Goal: Task Accomplishment & Management: Manage account settings

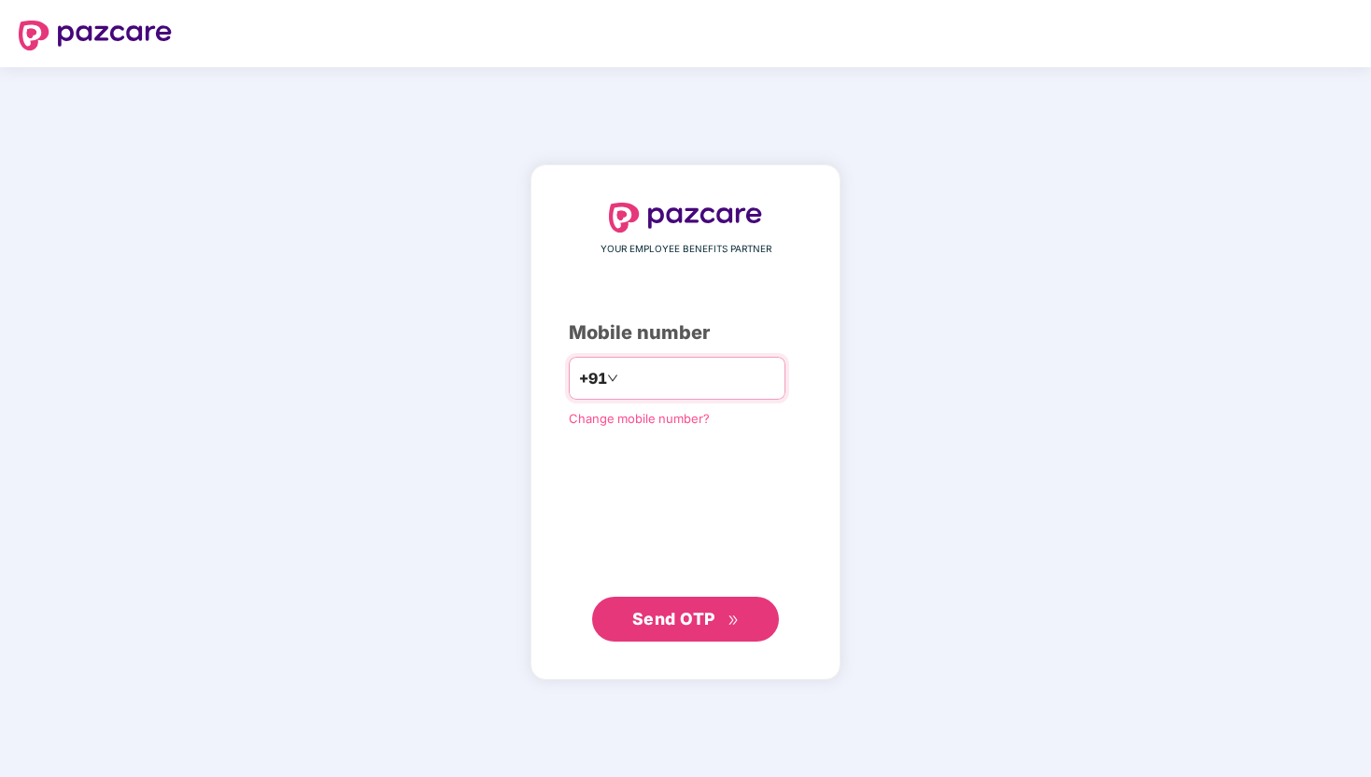
type input "**********"
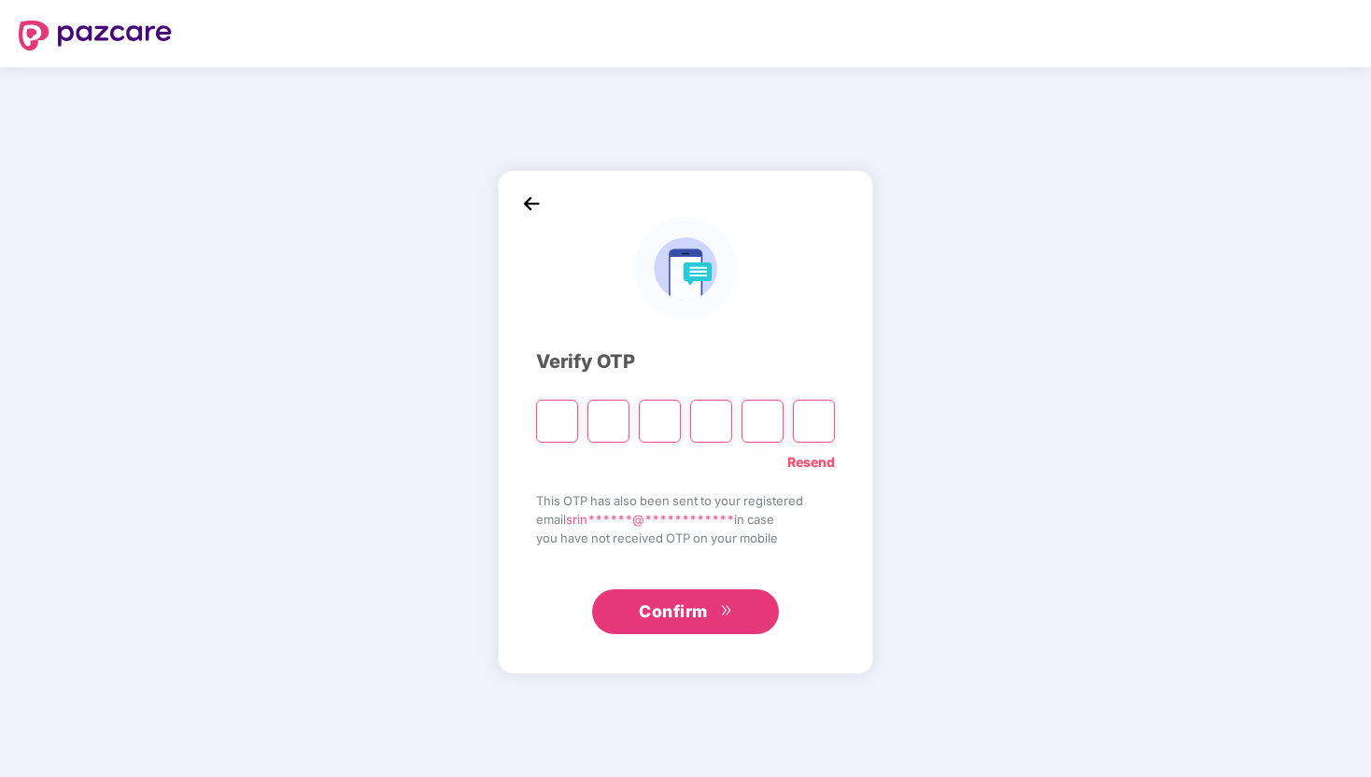
type input "*"
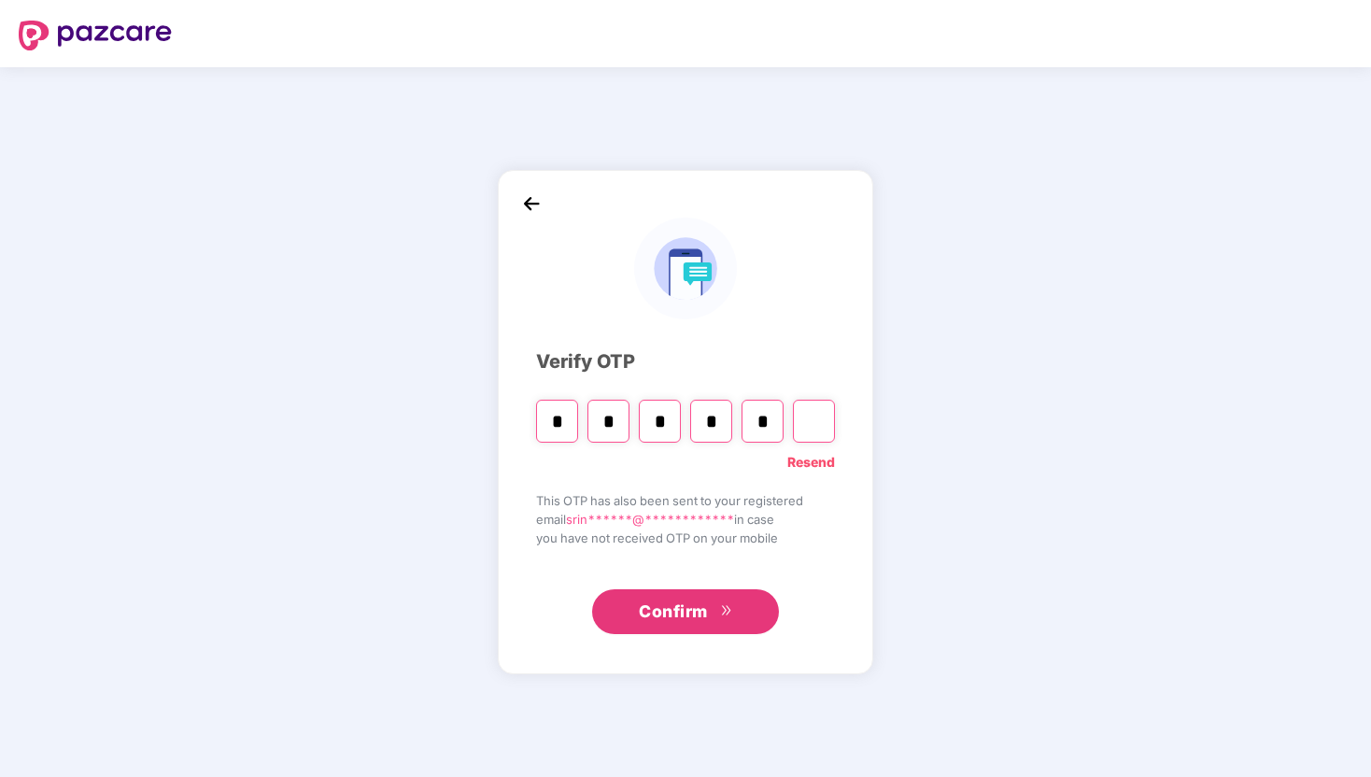
type input "*"
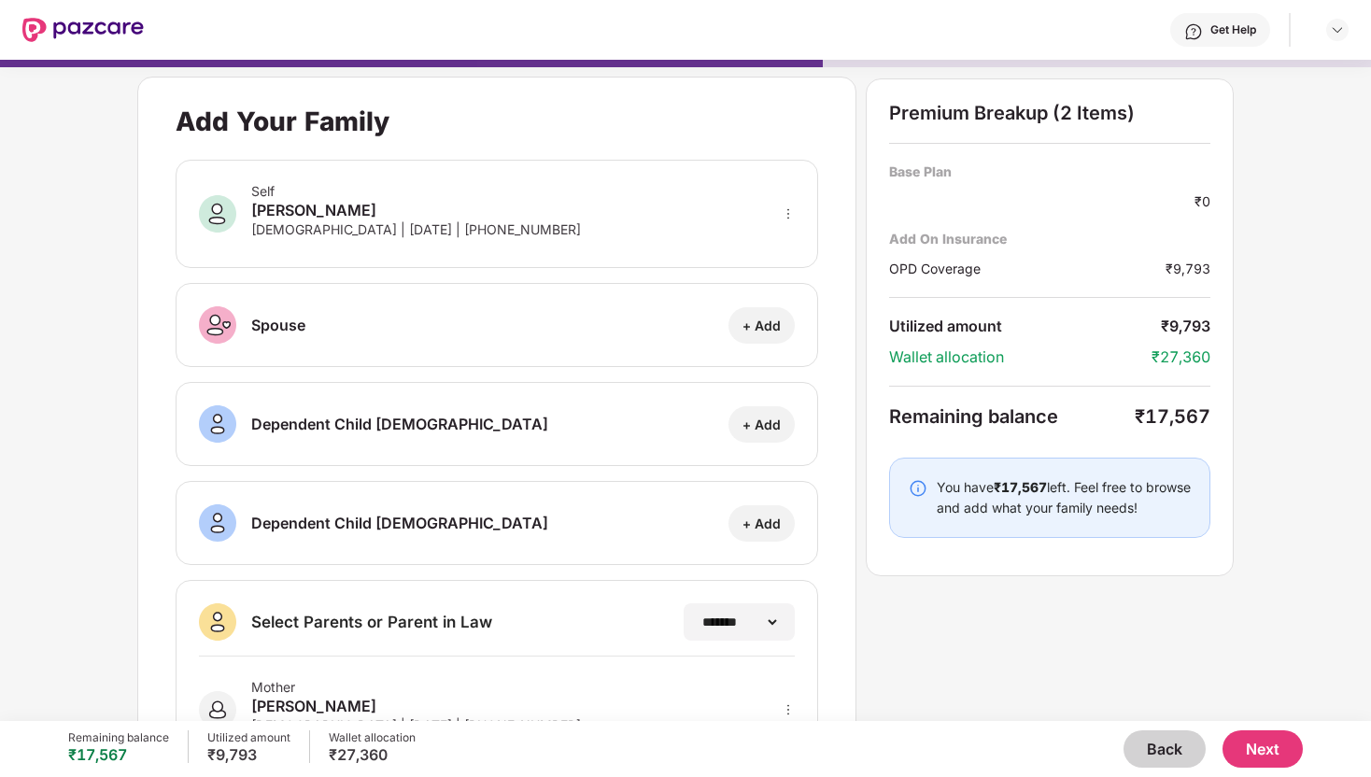
scroll to position [193, 0]
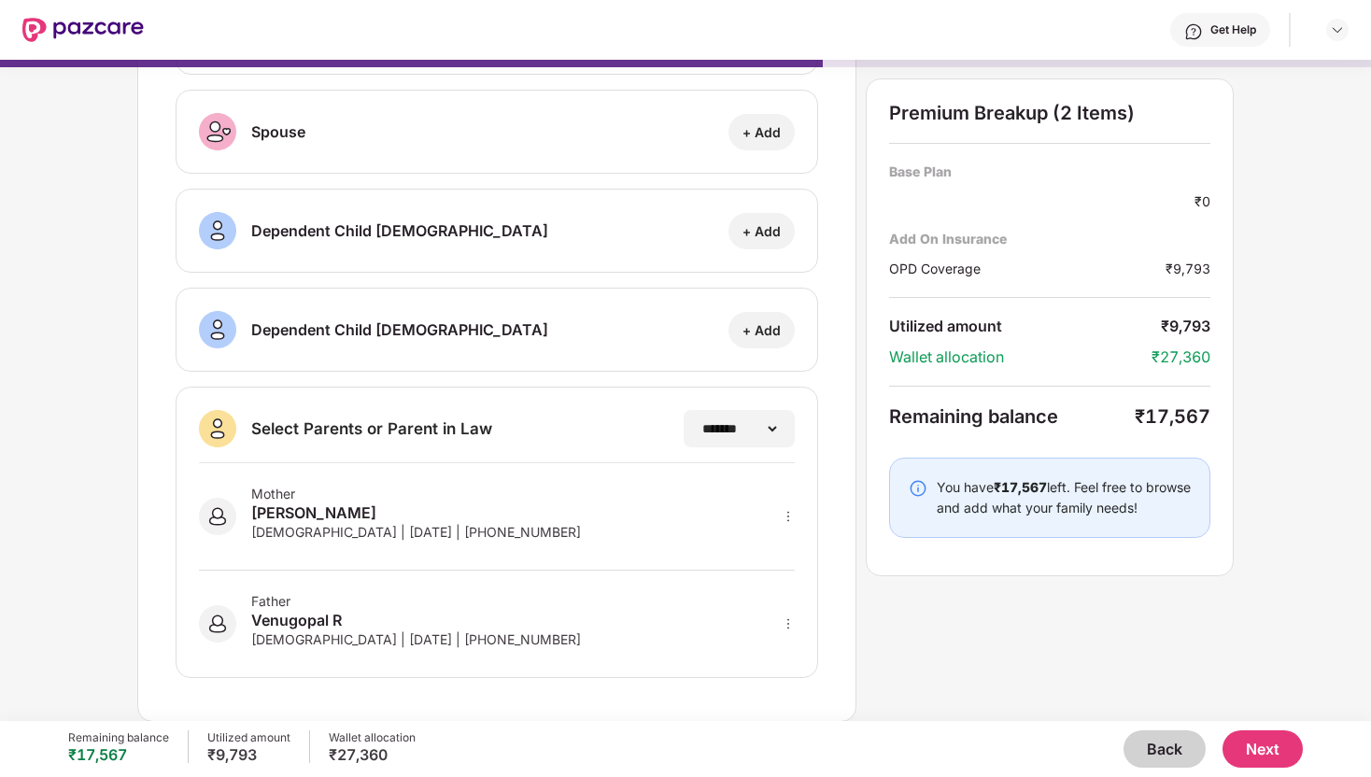
click at [1169, 745] on button "Back" at bounding box center [1165, 749] width 82 height 37
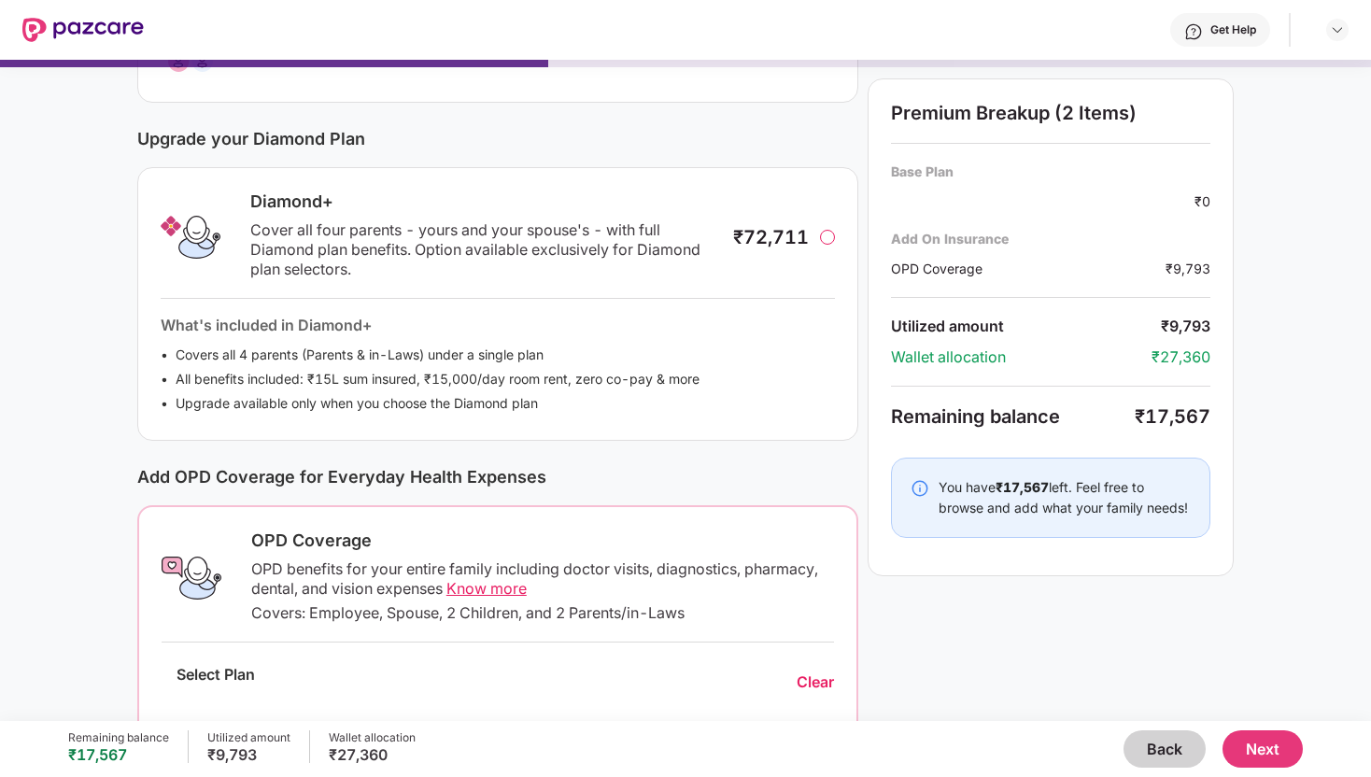
scroll to position [391, 0]
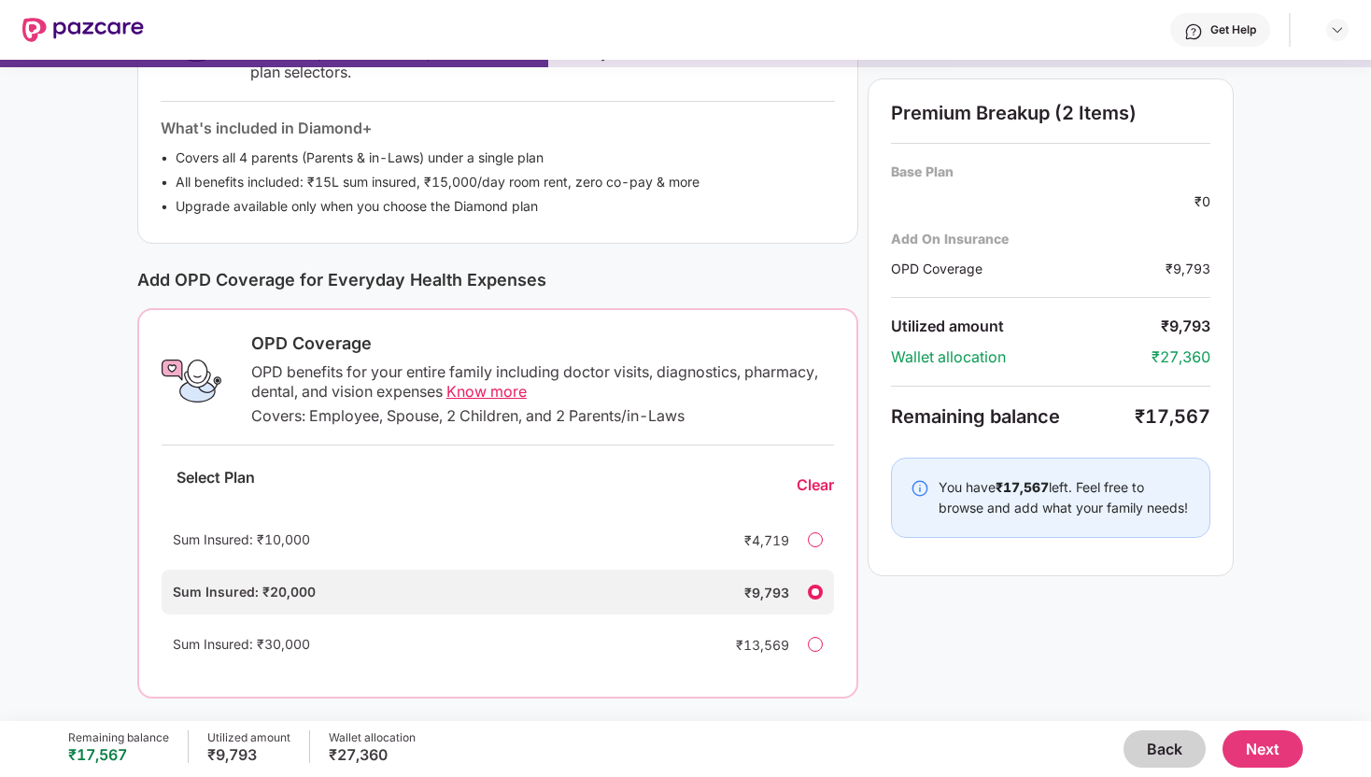
click at [1157, 741] on button "Back" at bounding box center [1165, 749] width 82 height 37
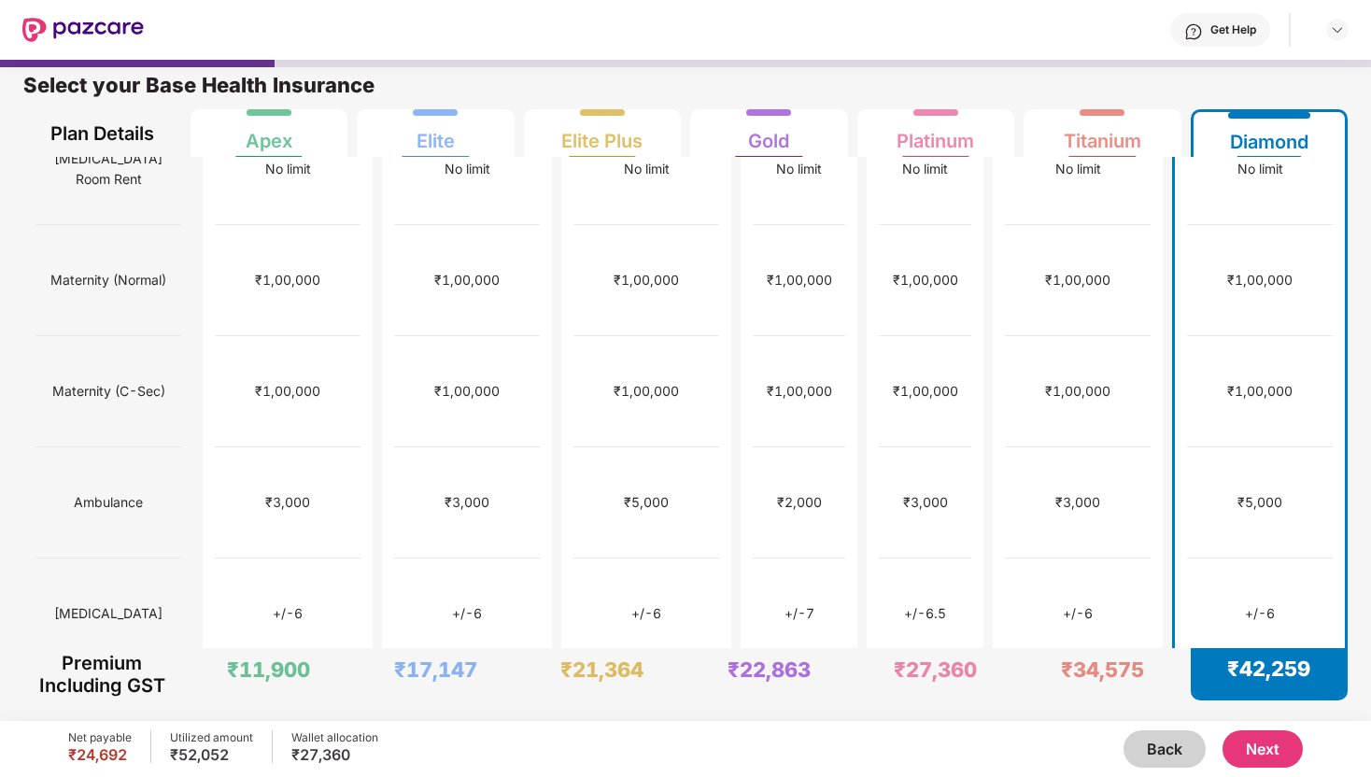
scroll to position [0, 0]
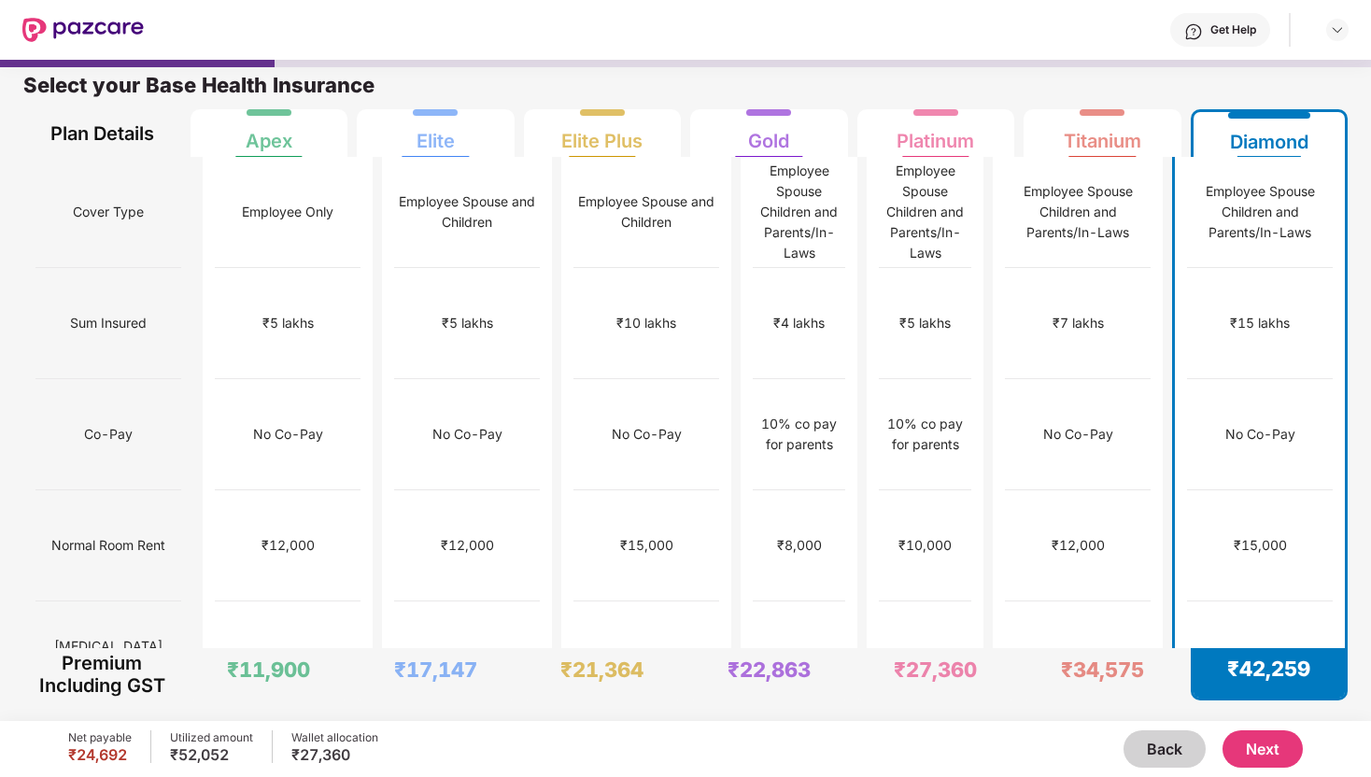
click at [1266, 743] on button "Next" at bounding box center [1263, 749] width 80 height 37
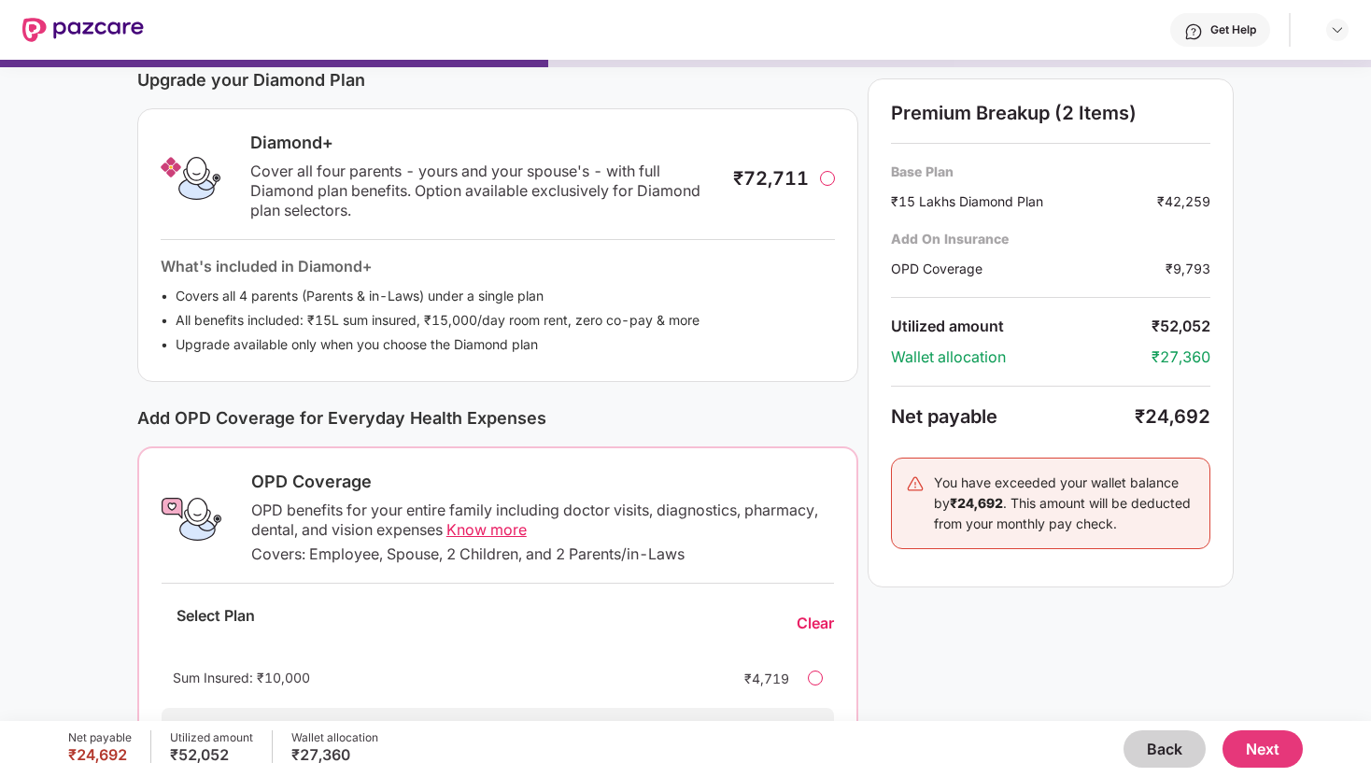
scroll to position [391, 0]
